Goal: Navigation & Orientation: Go to known website

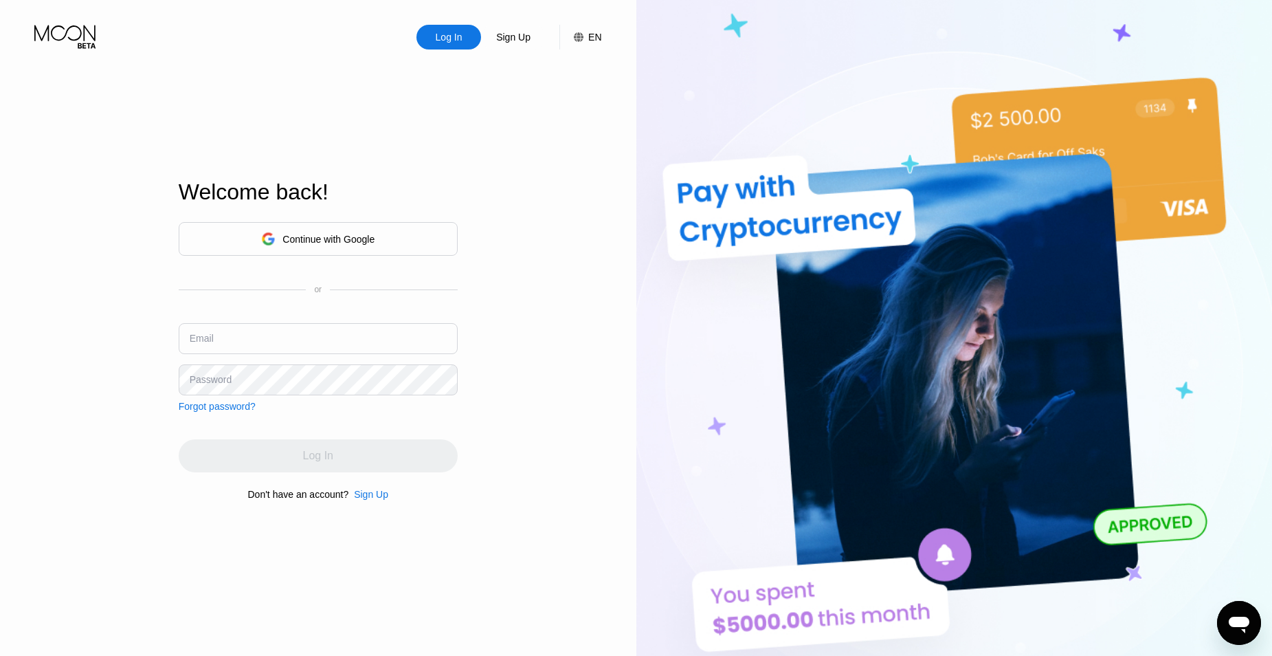
click at [274, 232] on icon at bounding box center [268, 239] width 14 height 14
